Goal: Task Accomplishment & Management: Use online tool/utility

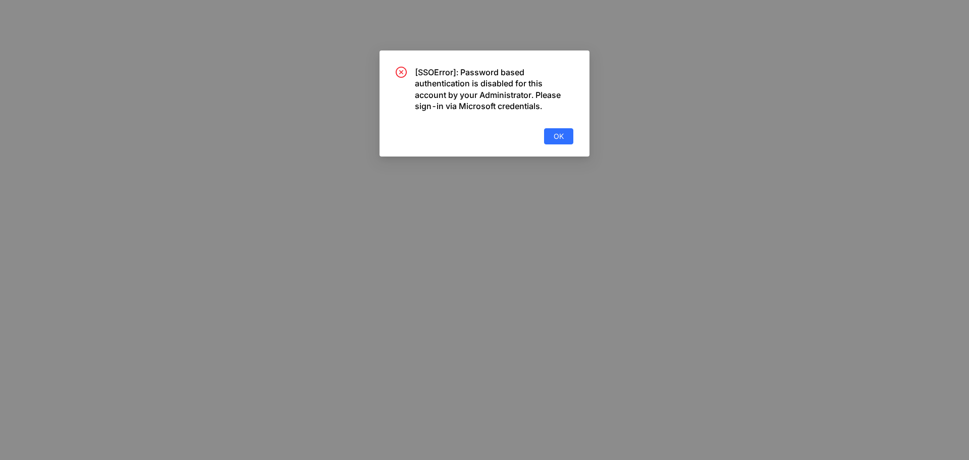
drag, startPoint x: 0, startPoint y: 0, endPoint x: 518, endPoint y: 297, distance: 597.0
click at [515, 303] on div "[SSOError]: Password based authentication is disabled for this account by your …" at bounding box center [484, 230] width 969 height 460
